Goal: Navigation & Orientation: Understand site structure

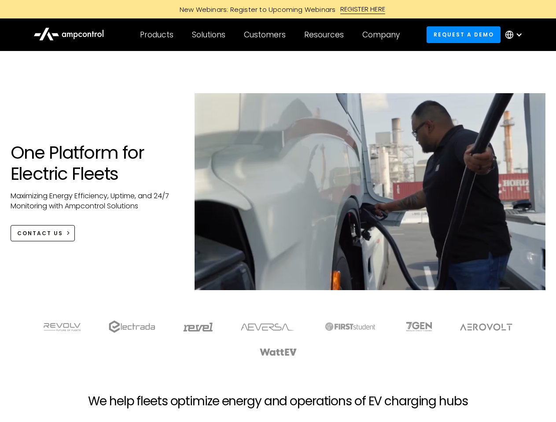
click at [271, 35] on div "Customers" at bounding box center [265, 35] width 42 height 10
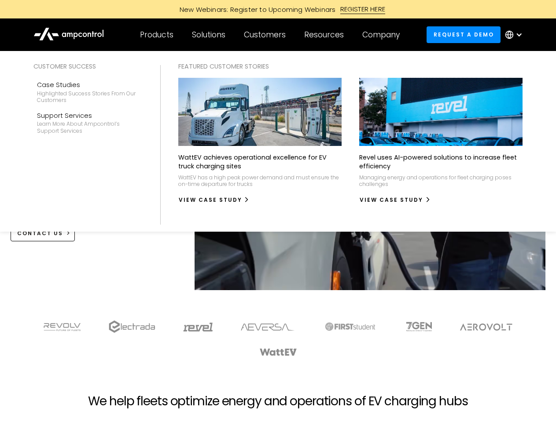
click at [156, 35] on div "Products" at bounding box center [156, 35] width 33 height 10
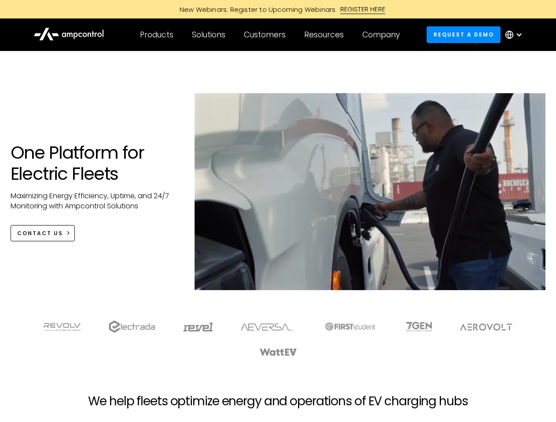
click at [209, 35] on div "Solutions" at bounding box center [208, 35] width 33 height 10
click at [266, 35] on div "Customers" at bounding box center [265, 35] width 42 height 10
click at [326, 35] on div "Resources" at bounding box center [324, 35] width 40 height 10
click at [384, 35] on div "Company" at bounding box center [380, 35] width 37 height 10
click at [516, 35] on div at bounding box center [518, 34] width 7 height 7
